Goal: Task Accomplishment & Management: Manage account settings

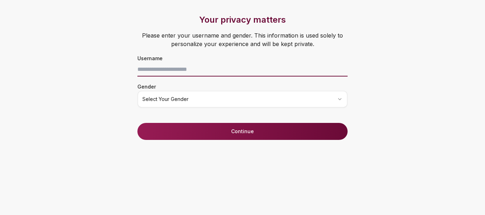
click at [183, 65] on input at bounding box center [242, 69] width 210 height 14
type input "******"
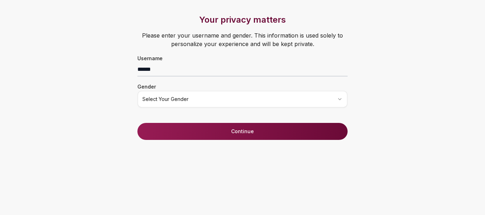
click at [112, 108] on div "Your privacy matters Please enter your username and gender. This information is…" at bounding box center [242, 107] width 485 height 215
click at [155, 101] on html "Your privacy matters Please enter your username and gender. This information is…" at bounding box center [242, 107] width 485 height 215
click at [159, 100] on html "Your privacy matters Please enter your username and gender. This information is…" at bounding box center [242, 107] width 485 height 215
click at [111, 133] on div "Your privacy matters Please enter your username and gender. This information is…" at bounding box center [242, 107] width 485 height 215
click at [152, 134] on button "Continue" at bounding box center [242, 131] width 210 height 17
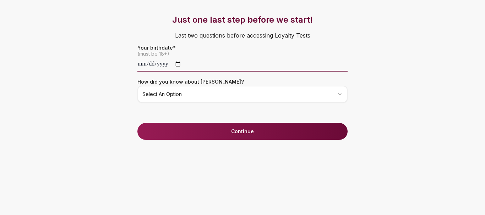
click at [143, 65] on input "date" at bounding box center [242, 64] width 210 height 14
click at [148, 65] on input "date" at bounding box center [242, 64] width 210 height 14
click at [148, 65] on input "**********" at bounding box center [242, 64] width 210 height 14
click at [142, 65] on input "**********" at bounding box center [242, 64] width 210 height 14
type input "**********"
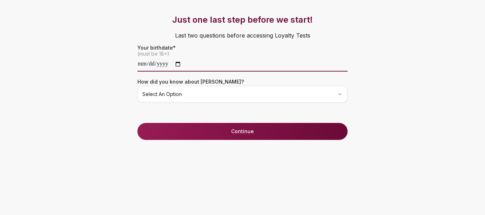
type input "**********"
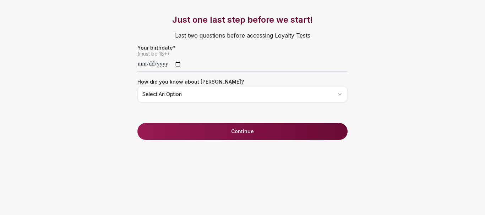
click at [156, 94] on html "**********" at bounding box center [242, 107] width 485 height 215
click at [188, 129] on button "Continue" at bounding box center [242, 131] width 210 height 17
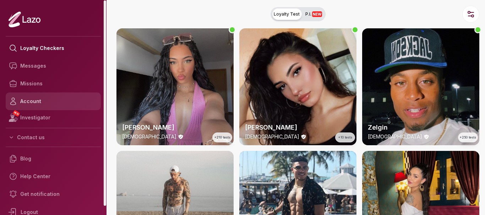
click at [34, 98] on link "Account" at bounding box center [53, 102] width 95 height 18
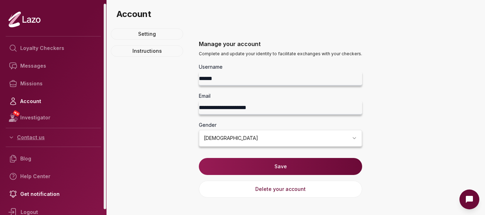
scroll to position [9, 0]
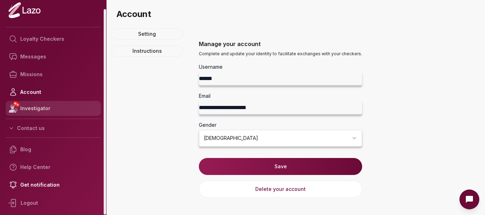
click at [29, 108] on link "NEW Investigator" at bounding box center [53, 108] width 95 height 15
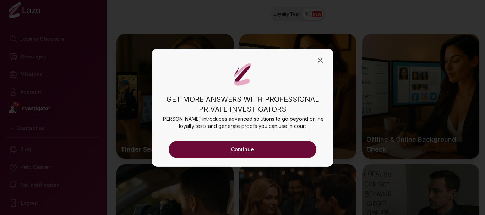
click at [224, 150] on button "Continue" at bounding box center [243, 149] width 148 height 17
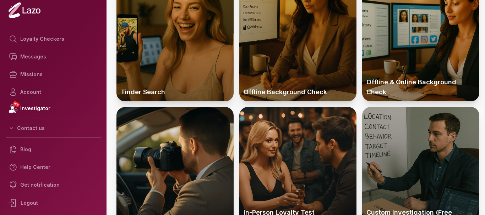
scroll to position [122, 0]
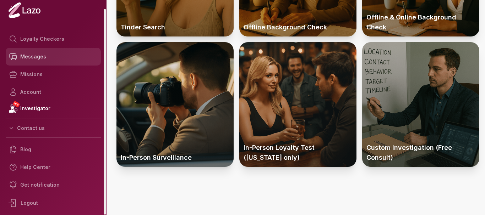
click at [37, 59] on link "Messages" at bounding box center [53, 57] width 95 height 18
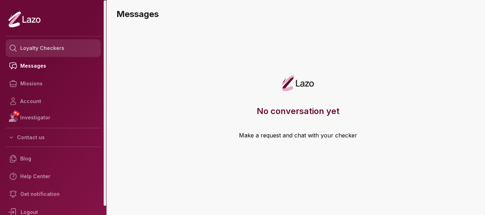
click at [36, 46] on link "Loyalty Checkers" at bounding box center [53, 48] width 95 height 18
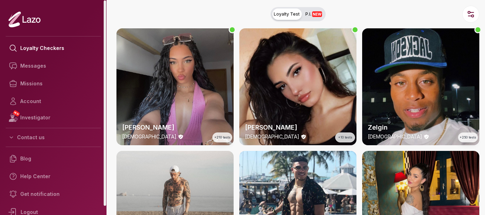
click at [38, 26] on icon at bounding box center [25, 19] width 32 height 16
click at [26, 121] on link "NEW Investigator" at bounding box center [53, 117] width 95 height 15
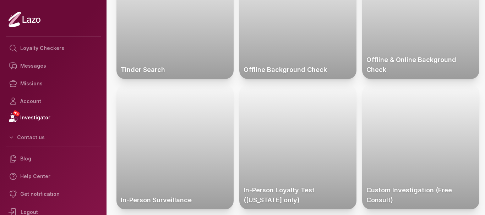
scroll to position [122, 0]
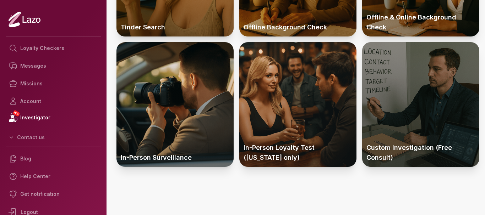
click at [381, 112] on div at bounding box center [420, 104] width 117 height 125
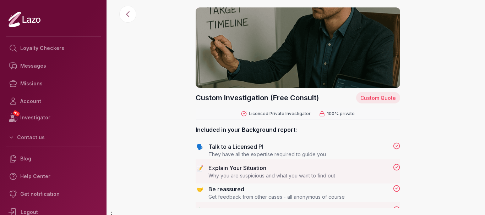
scroll to position [9, 0]
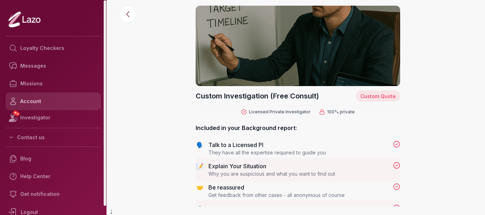
click at [39, 102] on link "Account" at bounding box center [53, 102] width 95 height 18
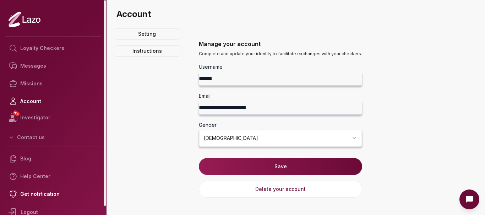
click at [18, 21] on icon at bounding box center [25, 19] width 32 height 16
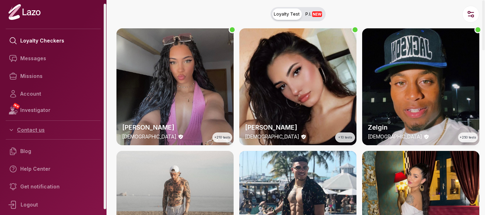
scroll to position [9, 0]
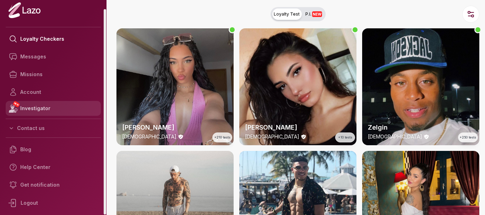
click at [29, 111] on link "NEW Investigator" at bounding box center [53, 108] width 95 height 15
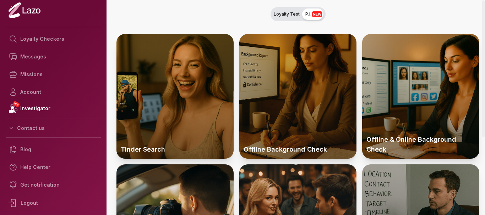
click at [277, 120] on div at bounding box center [297, 96] width 117 height 125
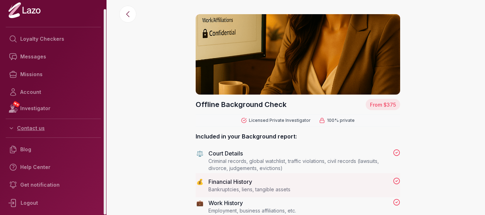
click at [39, 128] on button "Contact us" at bounding box center [53, 128] width 95 height 13
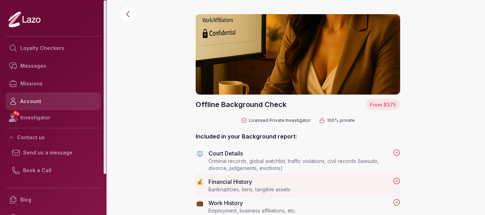
click at [30, 101] on link "Account" at bounding box center [53, 102] width 95 height 18
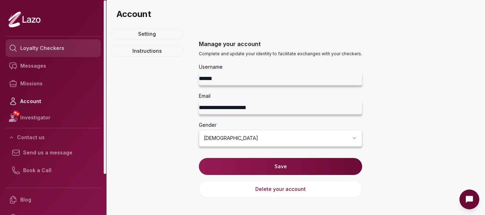
click at [43, 46] on link "Loyalty Checkers" at bounding box center [53, 48] width 95 height 18
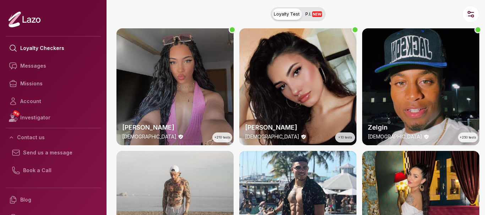
click at [191, 79] on div "Lara 24 y/o +210 tests" at bounding box center [174, 86] width 117 height 117
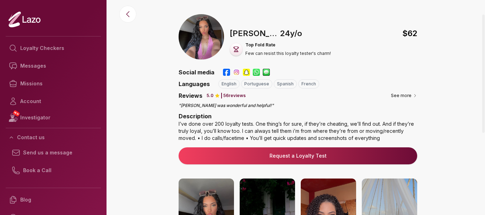
click at [264, 153] on link "Request a Loyalty Test" at bounding box center [297, 156] width 227 height 7
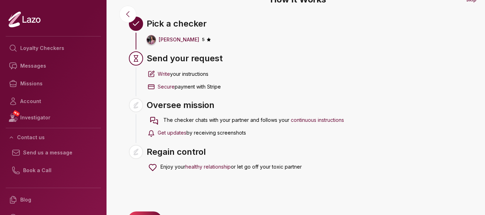
scroll to position [42, 0]
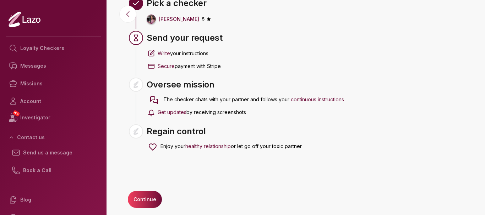
click at [148, 200] on button "Continue" at bounding box center [145, 199] width 34 height 17
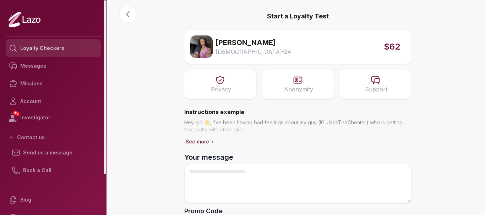
click at [52, 49] on link "Loyalty Checkers" at bounding box center [53, 48] width 95 height 18
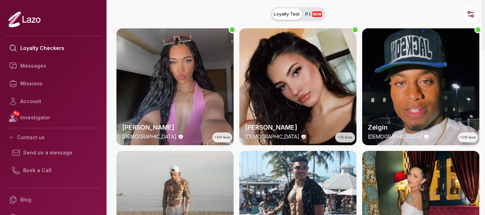
click at [307, 13] on span "P.I. NEW" at bounding box center [313, 14] width 17 height 6
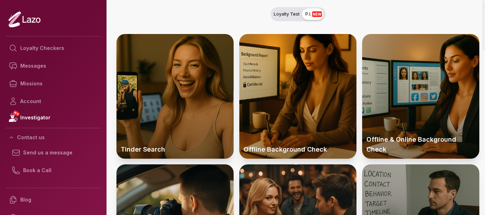
click at [283, 18] on button "Loyalty Test P.I. NEW" at bounding box center [297, 14] width 55 height 14
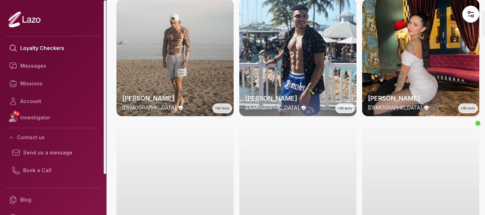
scroll to position [78, 0]
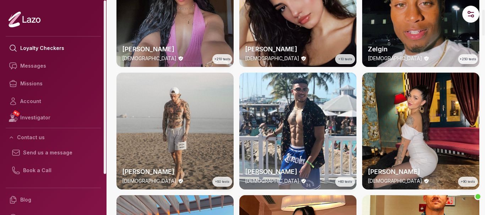
click at [22, 16] on icon at bounding box center [25, 19] width 32 height 16
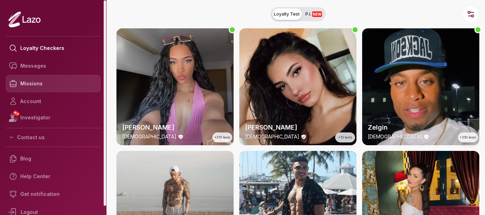
click at [37, 86] on link "Missions" at bounding box center [53, 84] width 95 height 18
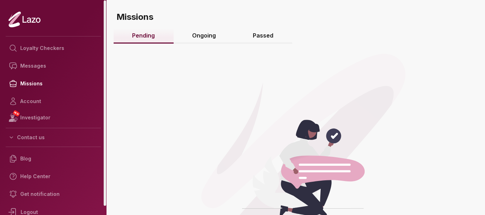
click at [219, 42] on link "Ongoing" at bounding box center [204, 35] width 61 height 15
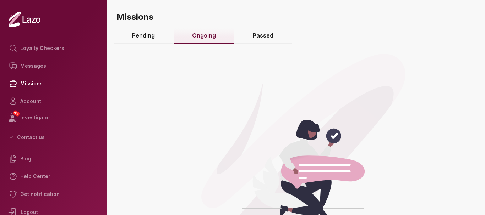
click at [255, 33] on link "Passed" at bounding box center [263, 35] width 58 height 15
click at [224, 36] on link "Ongoing" at bounding box center [204, 35] width 61 height 15
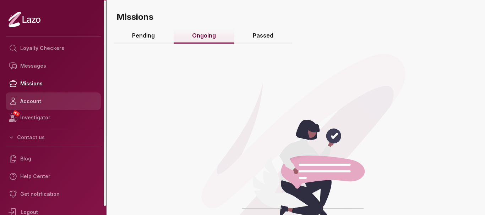
click at [44, 101] on link "Account" at bounding box center [53, 102] width 95 height 18
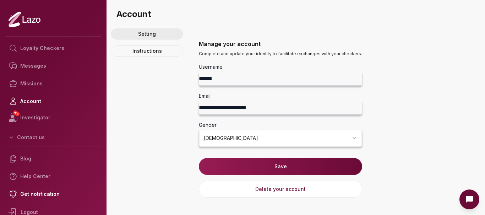
click at [152, 31] on link "Setting" at bounding box center [147, 33] width 72 height 11
click at [148, 54] on link "Instructions" at bounding box center [147, 50] width 72 height 11
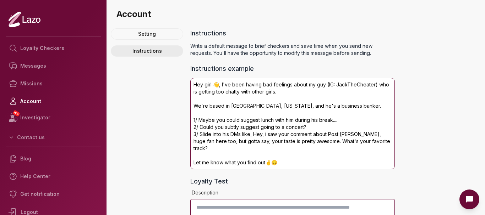
click at [149, 50] on link "Instructions" at bounding box center [147, 50] width 72 height 11
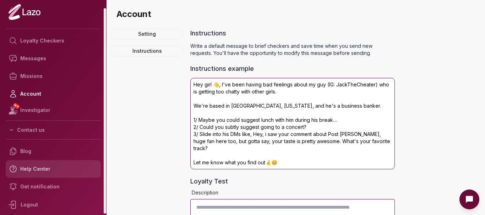
scroll to position [9, 0]
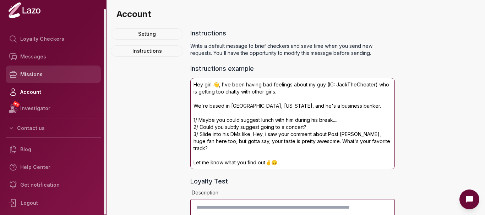
click at [34, 81] on link "Missions" at bounding box center [53, 75] width 95 height 18
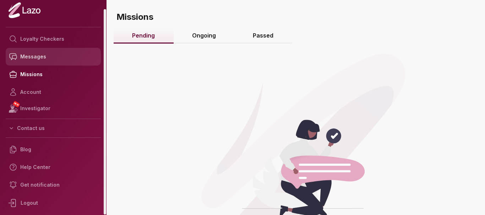
click at [41, 64] on link "Messages" at bounding box center [53, 57] width 95 height 18
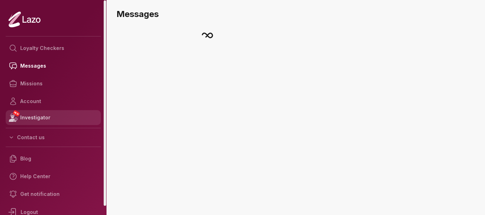
click at [34, 120] on link "NEW Investigator" at bounding box center [53, 117] width 95 height 15
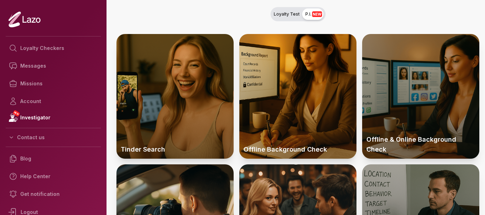
click at [373, 123] on div at bounding box center [420, 96] width 117 height 125
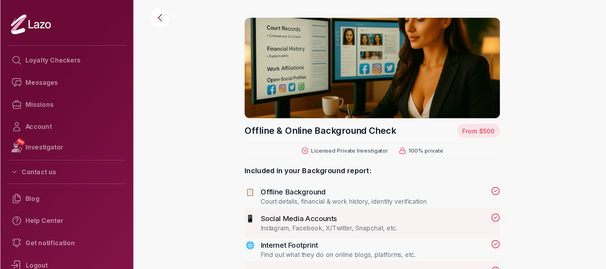
scroll to position [9, 0]
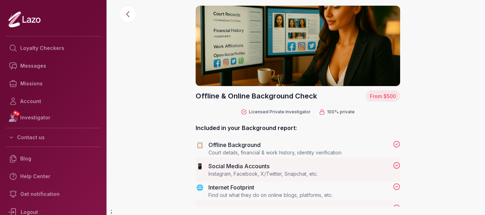
click at [373, 95] on span "From $500" at bounding box center [383, 96] width 26 height 6
click at [395, 143] on icon at bounding box center [396, 144] width 7 height 7
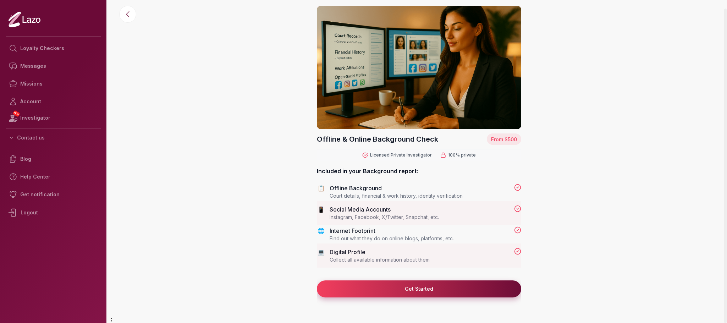
click at [423, 215] on button "Get Started" at bounding box center [419, 288] width 204 height 17
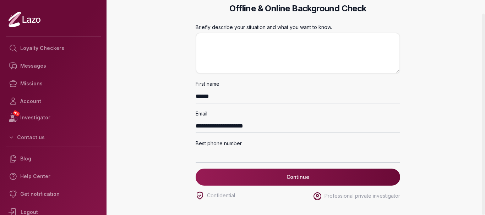
scroll to position [14, 0]
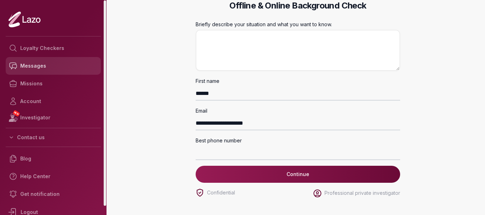
click at [34, 67] on link "Messages" at bounding box center [53, 66] width 95 height 18
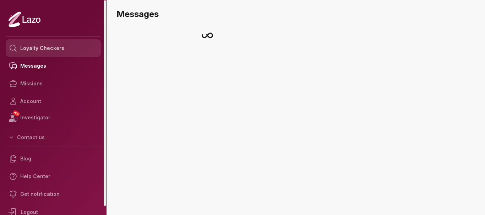
click at [47, 48] on link "Loyalty Checkers" at bounding box center [53, 48] width 95 height 18
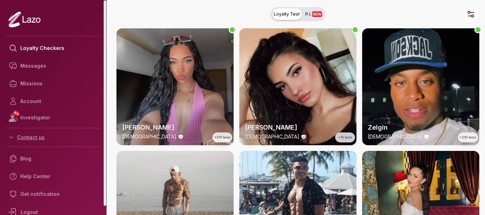
click at [35, 134] on button "Contact us" at bounding box center [53, 137] width 95 height 13
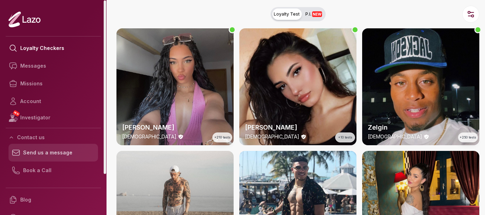
click at [33, 155] on link "Send us a message" at bounding box center [53, 153] width 89 height 18
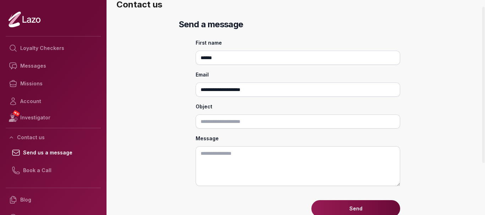
scroll to position [9, 0]
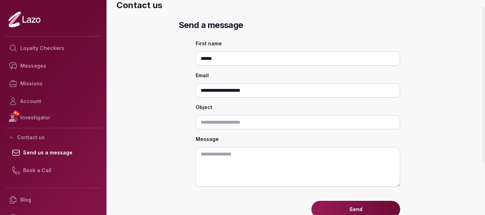
click at [227, 124] on input "Object" at bounding box center [298, 122] width 204 height 14
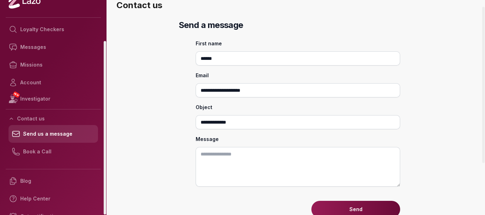
scroll to position [0, 0]
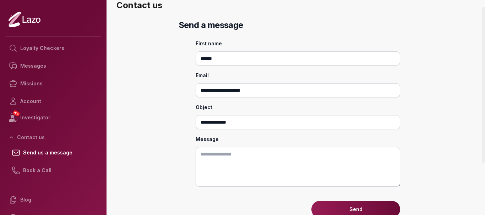
drag, startPoint x: 243, startPoint y: 117, endPoint x: 128, endPoint y: 126, distance: 115.7
click at [129, 127] on div "**********" at bounding box center [297, 125] width 363 height 210
paste input "**********"
type input "**********"
click at [220, 156] on textarea "Message" at bounding box center [298, 167] width 204 height 40
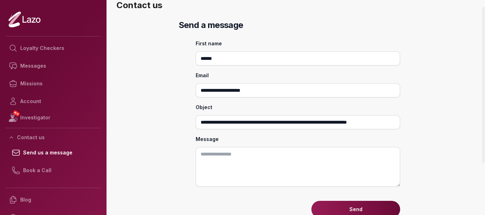
paste textarea "**********"
type textarea "**********"
drag, startPoint x: 208, startPoint y: 122, endPoint x: 397, endPoint y: 122, distance: 188.4
click at [397, 122] on input "**********" at bounding box center [298, 122] width 204 height 14
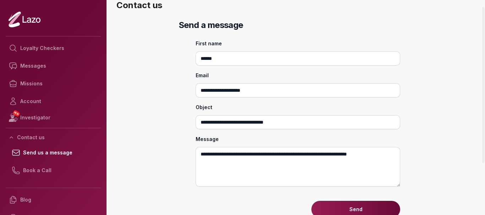
type input "**********"
click at [356, 206] on button "Send" at bounding box center [355, 209] width 89 height 17
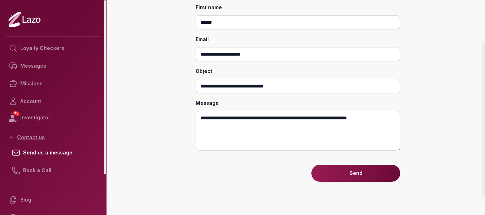
scroll to position [80, 0]
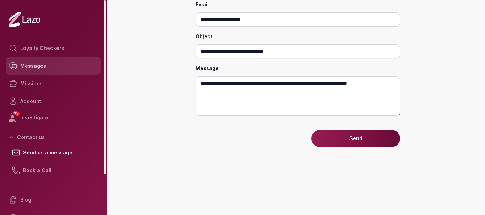
click at [31, 68] on link "Messages" at bounding box center [53, 66] width 95 height 18
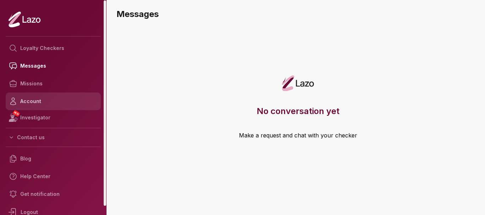
click at [37, 101] on link "Account" at bounding box center [53, 102] width 95 height 18
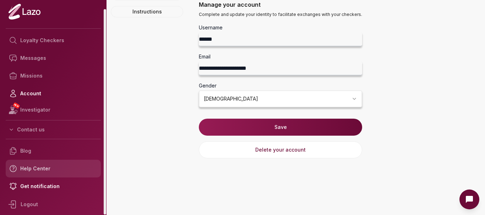
scroll to position [9, 0]
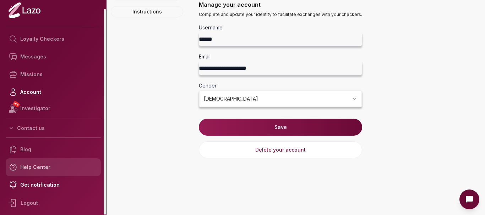
click at [32, 166] on link "Help Center" at bounding box center [53, 168] width 95 height 18
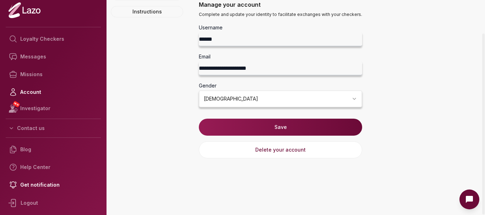
click at [461, 202] on button "Open Intercom messenger" at bounding box center [469, 200] width 20 height 20
click at [468, 203] on icon "Open Intercom messenger" at bounding box center [469, 200] width 9 height 9
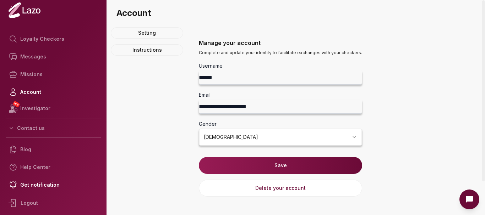
scroll to position [0, 0]
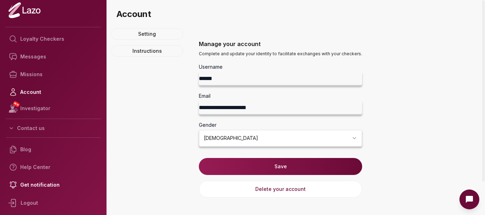
click at [473, 202] on icon "Open Intercom messenger" at bounding box center [469, 200] width 9 height 9
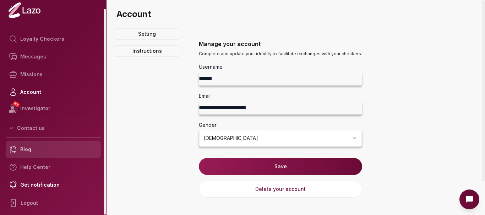
click at [27, 155] on link "Blog" at bounding box center [53, 150] width 95 height 18
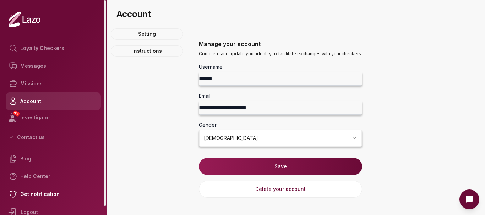
click at [44, 97] on link "Account" at bounding box center [53, 102] width 95 height 18
click at [32, 102] on link "Account" at bounding box center [53, 102] width 95 height 18
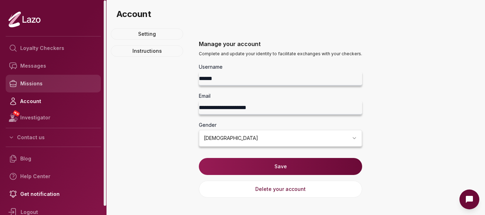
click at [35, 86] on link "Missions" at bounding box center [53, 84] width 95 height 18
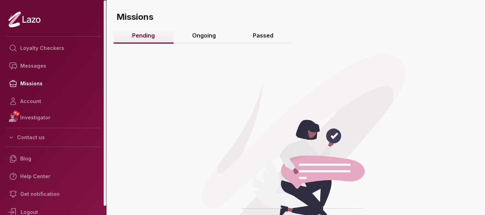
click at [205, 40] on link "Ongoing" at bounding box center [204, 35] width 61 height 15
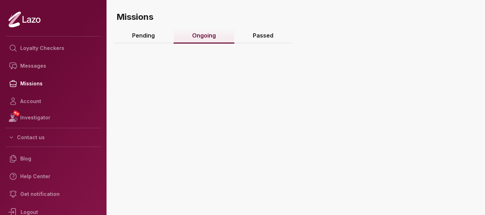
click at [268, 36] on link "Passed" at bounding box center [263, 35] width 58 height 15
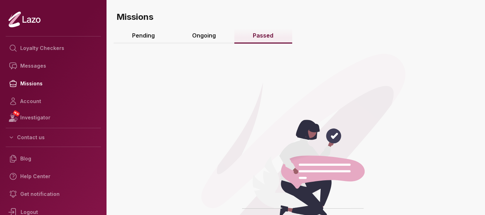
click at [140, 34] on link "Pending" at bounding box center [144, 35] width 60 height 15
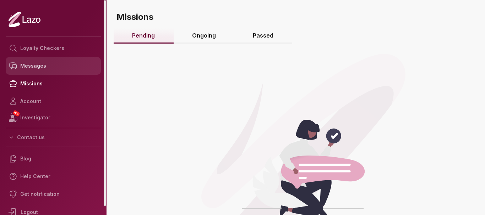
click at [38, 59] on link "Messages" at bounding box center [53, 66] width 95 height 18
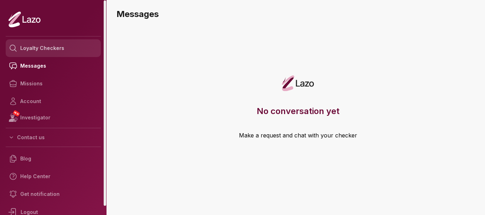
click at [47, 49] on link "Loyalty Checkers" at bounding box center [53, 48] width 95 height 18
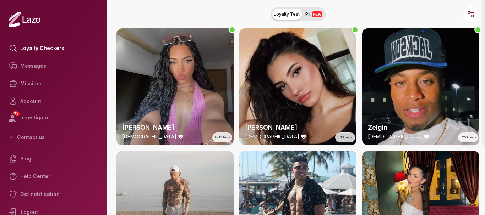
click at [174, 93] on div "Lara 24 y/o +210 tests" at bounding box center [174, 86] width 117 height 117
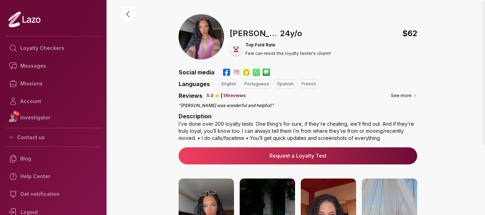
click at [290, 158] on link "Request a Loyalty Test" at bounding box center [297, 156] width 227 height 7
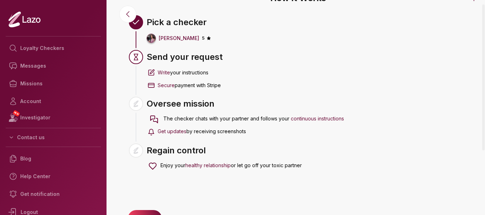
scroll to position [42, 0]
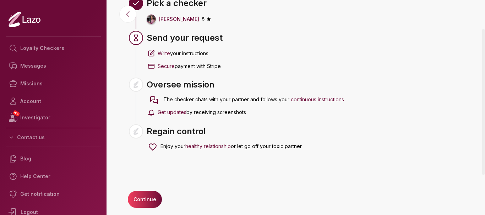
click at [148, 195] on button "Continue" at bounding box center [145, 199] width 34 height 17
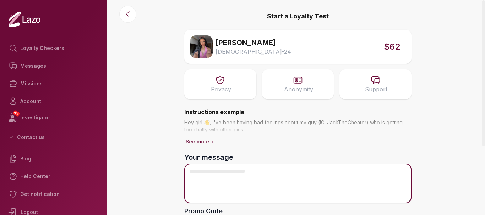
click at [210, 177] on textarea "Your message" at bounding box center [297, 184] width 227 height 40
paste textarea "**********"
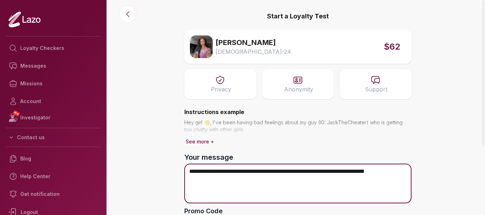
scroll to position [61, 0]
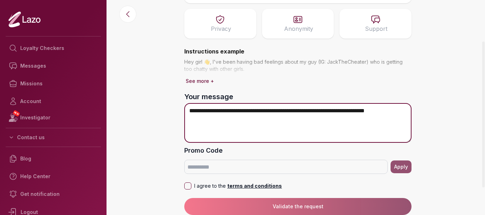
type textarea "**********"
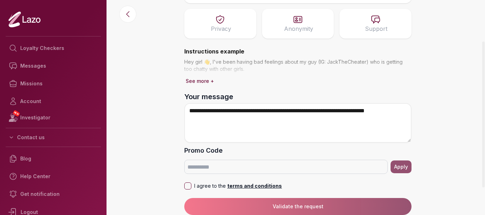
click at [187, 187] on button "I agree to the terms and conditions" at bounding box center [187, 186] width 7 height 7
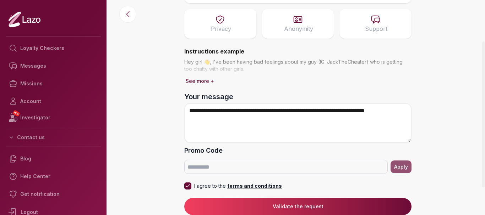
click at [241, 207] on button "Validate the request" at bounding box center [297, 206] width 227 height 17
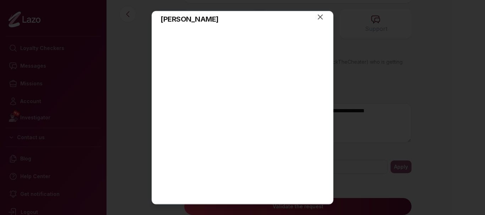
scroll to position [148, 0]
click at [362, 42] on div at bounding box center [242, 107] width 485 height 215
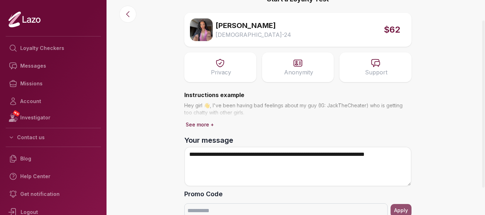
scroll to position [0, 0]
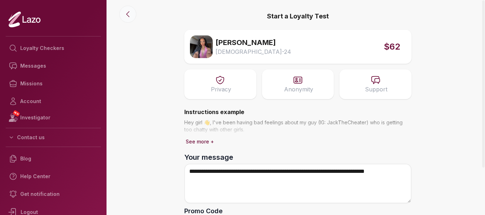
click at [130, 18] on icon at bounding box center [127, 14] width 9 height 9
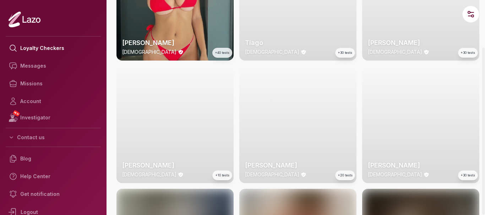
scroll to position [461, 0]
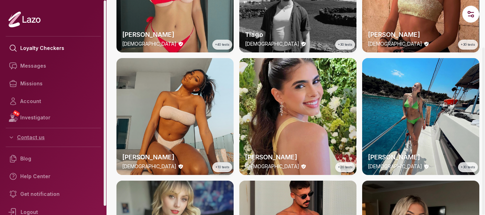
click at [29, 137] on button "Contact us" at bounding box center [53, 137] width 95 height 13
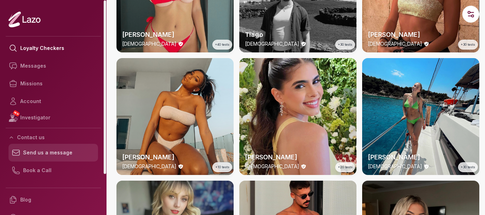
click at [29, 149] on link "Send us a message" at bounding box center [53, 153] width 89 height 18
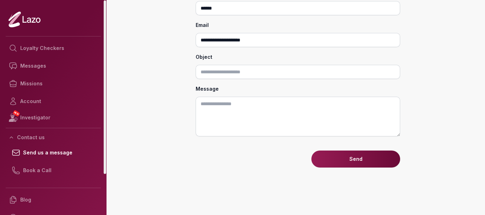
scroll to position [80, 0]
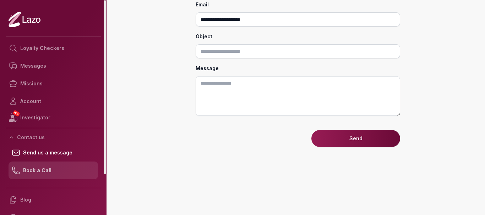
click at [48, 172] on link "Book a Call" at bounding box center [53, 171] width 89 height 18
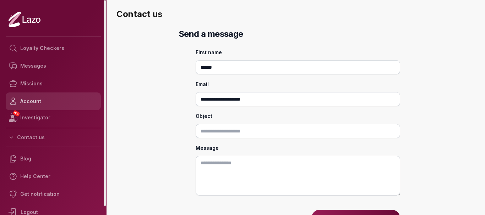
click at [30, 99] on link "Account" at bounding box center [53, 102] width 95 height 18
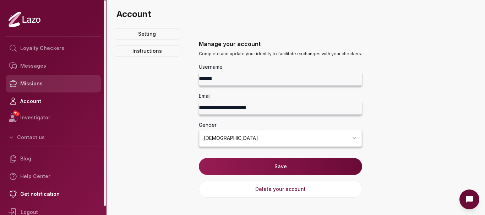
click at [31, 84] on link "Missions" at bounding box center [53, 84] width 95 height 18
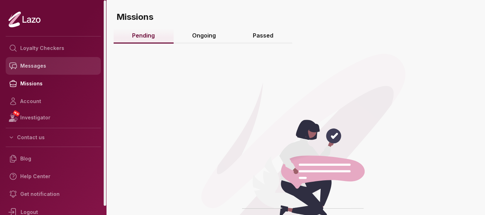
click at [33, 68] on link "Messages" at bounding box center [53, 66] width 95 height 18
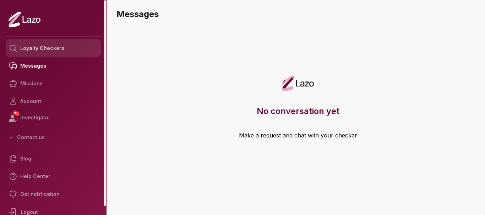
click at [40, 51] on link "Loyalty Checkers" at bounding box center [53, 48] width 95 height 18
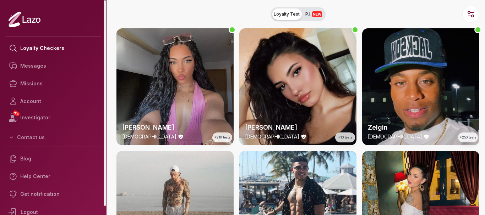
click at [23, 17] on icon at bounding box center [25, 19] width 4 height 7
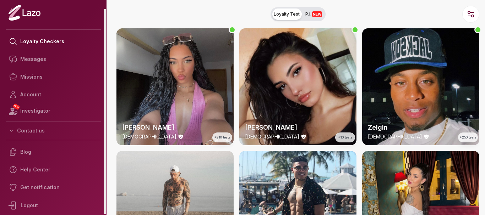
scroll to position [9, 0]
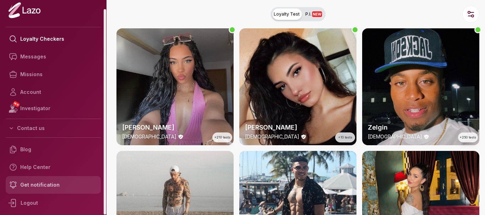
click at [31, 185] on link "Get notification" at bounding box center [53, 185] width 95 height 18
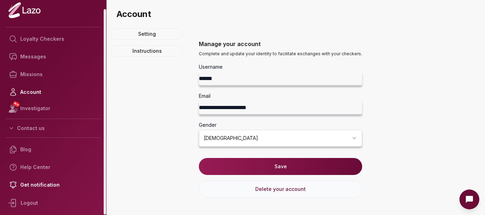
click at [259, 188] on button "Delete your account" at bounding box center [280, 189] width 163 height 17
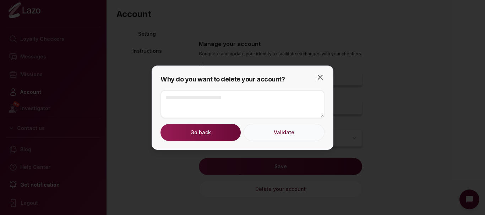
click at [269, 130] on button "Validate" at bounding box center [283, 132] width 81 height 17
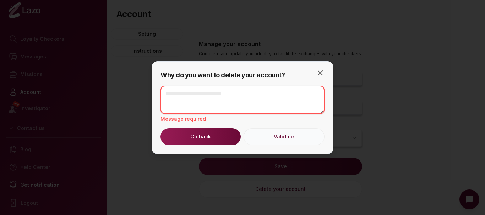
type textarea "*"
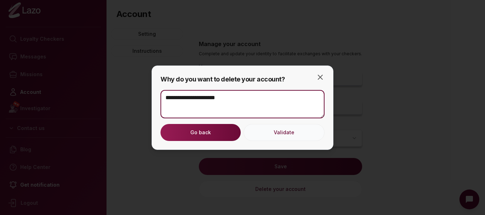
type textarea "**********"
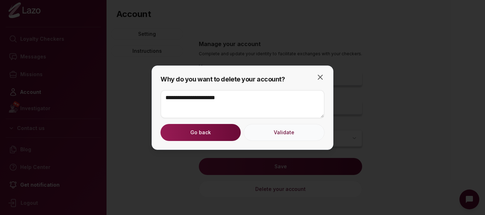
click at [269, 133] on button "Validate" at bounding box center [283, 132] width 81 height 17
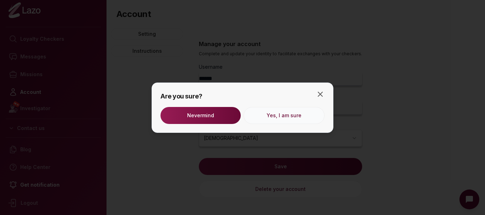
click at [274, 116] on button "Yes, I am sure" at bounding box center [283, 115] width 81 height 17
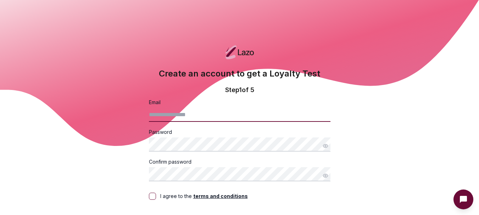
click at [172, 119] on input "Email" at bounding box center [240, 115] width 182 height 14
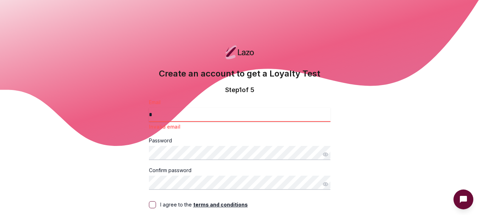
type input "**********"
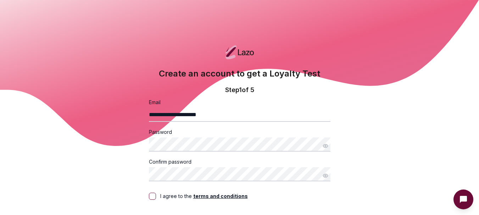
click at [0, 141] on icon at bounding box center [239, 73] width 479 height 146
click at [112, 142] on main "**********" at bounding box center [239, 139] width 479 height 278
click at [323, 144] on icon "button" at bounding box center [326, 146] width 6 height 6
click at [323, 175] on icon "button" at bounding box center [326, 176] width 6 height 6
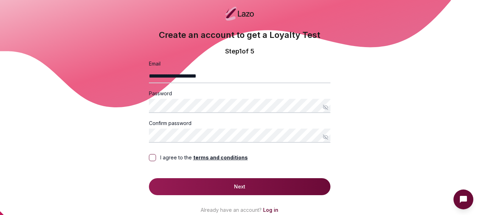
scroll to position [71, 0]
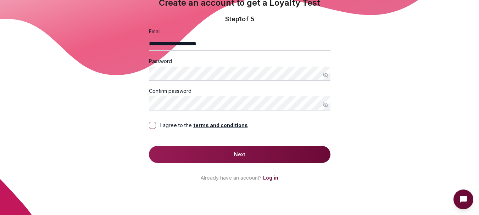
click at [155, 125] on button "I agree to the terms and conditions" at bounding box center [152, 125] width 7 height 7
click at [186, 152] on button "Next" at bounding box center [240, 154] width 182 height 17
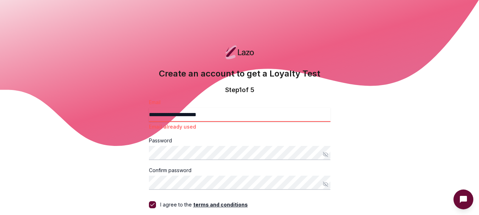
scroll to position [142, 0]
